Goal: Find specific page/section: Find specific page/section

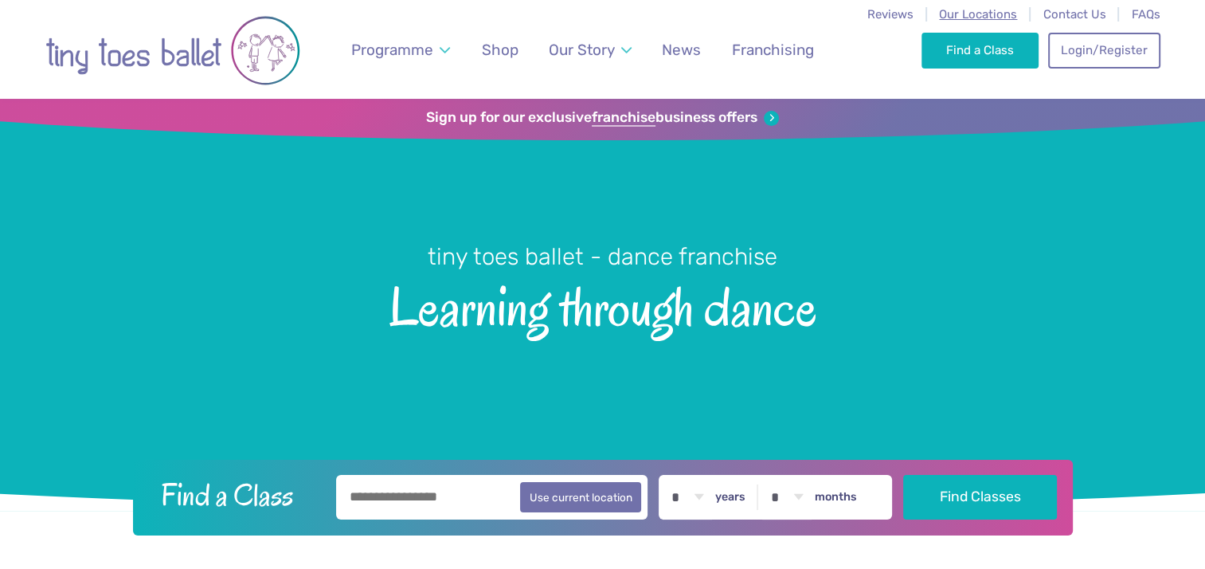
click at [985, 10] on span "Our Locations" at bounding box center [978, 14] width 78 height 14
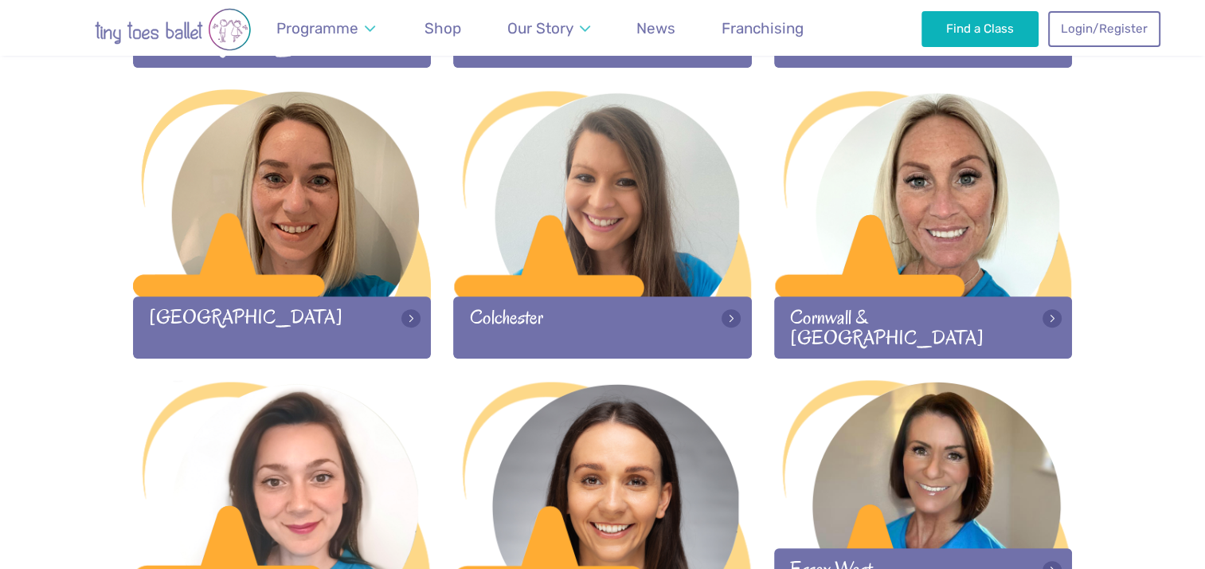
scroll to position [660, 0]
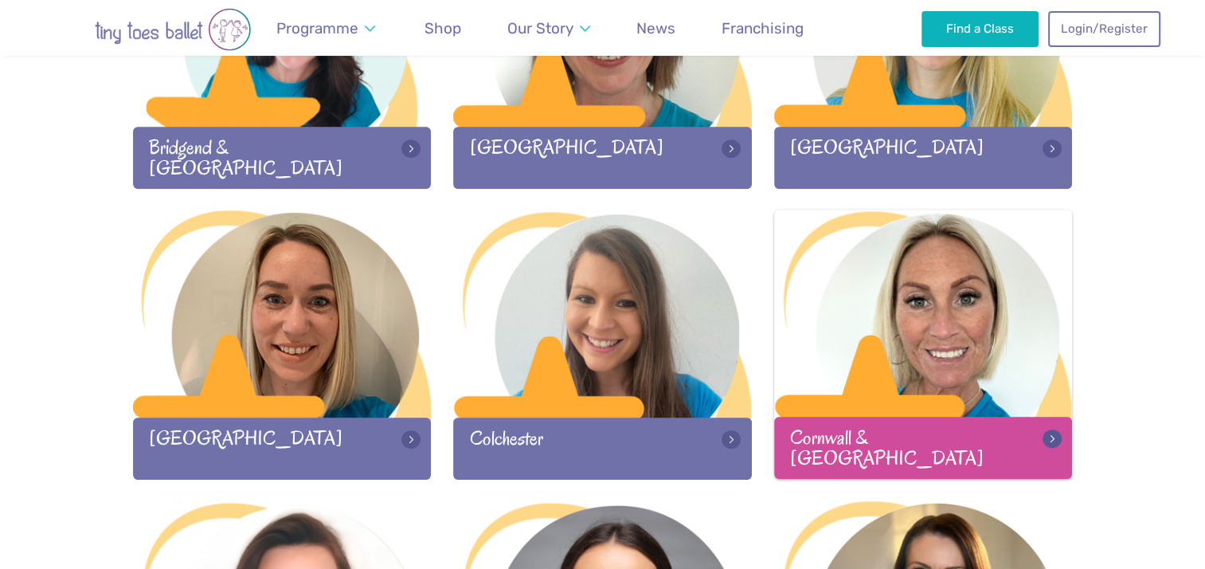
click at [958, 293] on div at bounding box center [923, 315] width 299 height 210
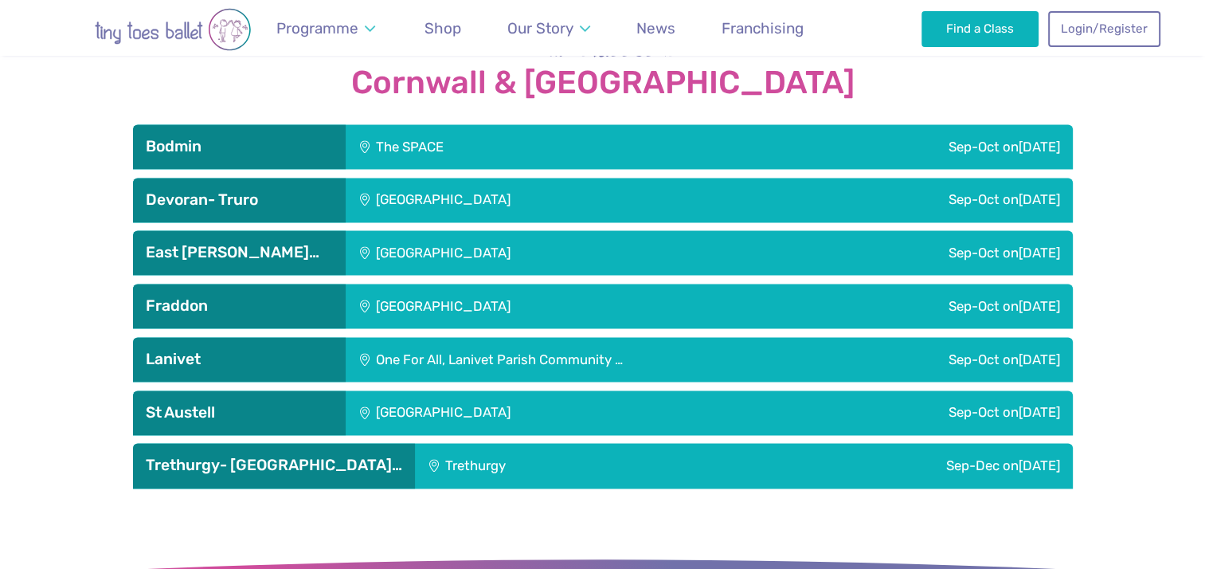
scroll to position [2151, 0]
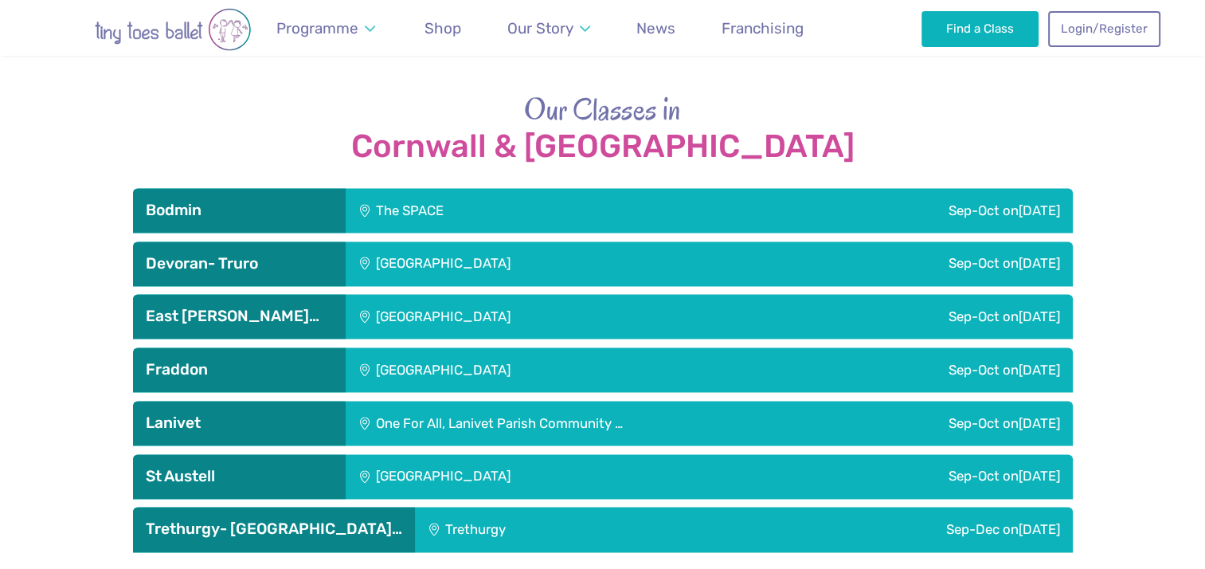
click at [440, 347] on div "Fraddon Village Hall" at bounding box center [551, 369] width 411 height 45
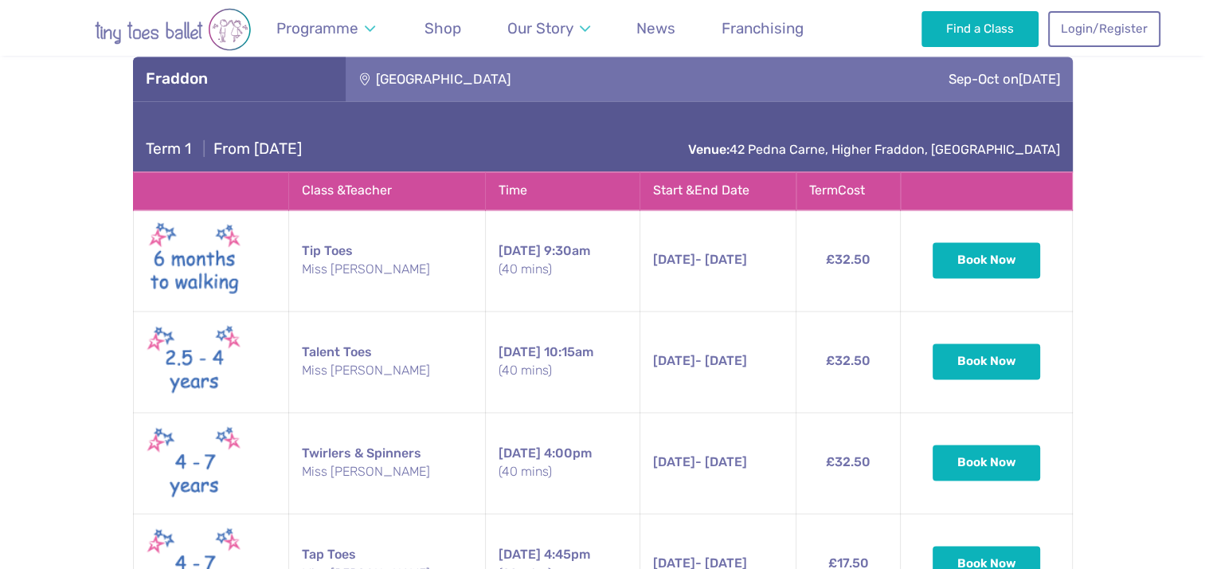
scroll to position [2432, 0]
